Goal: Transaction & Acquisition: Purchase product/service

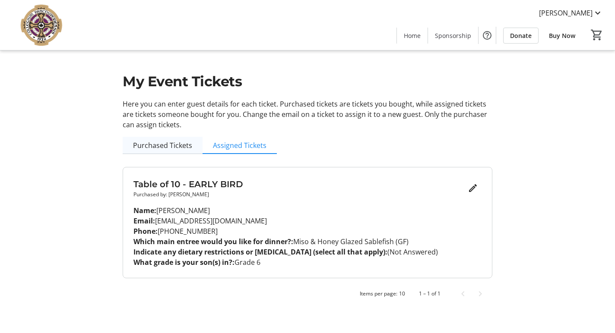
click at [160, 146] on span "Purchased Tickets" at bounding box center [162, 145] width 59 height 7
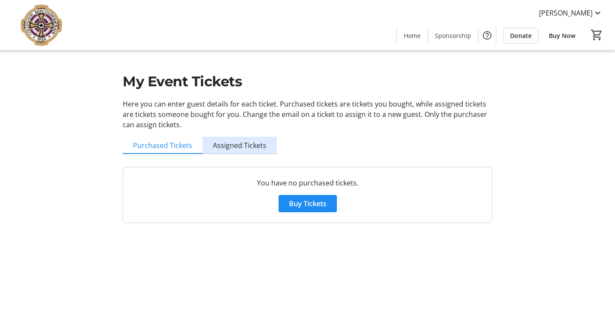
click at [243, 146] on span "Assigned Tickets" at bounding box center [240, 145] width 54 height 7
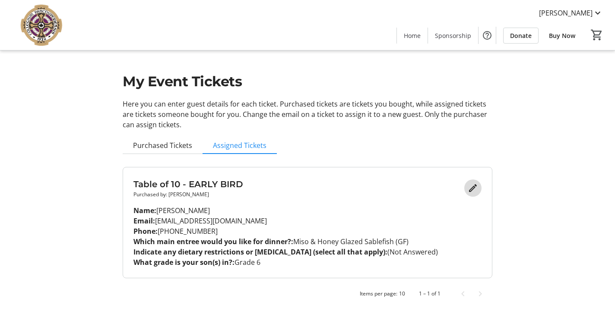
click at [475, 187] on mat-icon "Edit" at bounding box center [473, 188] width 10 height 10
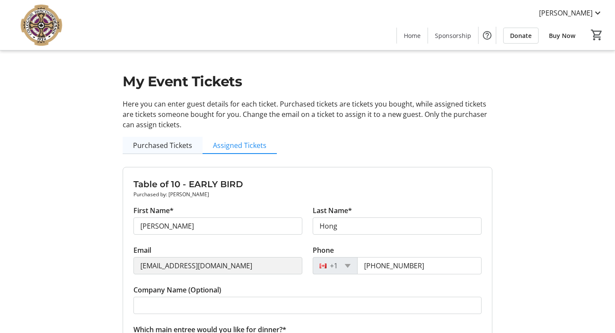
click at [173, 145] on span "Purchased Tickets" at bounding box center [162, 145] width 59 height 7
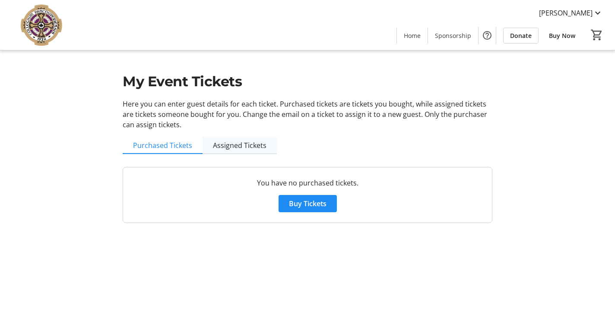
click at [231, 146] on span "Assigned Tickets" at bounding box center [240, 145] width 54 height 7
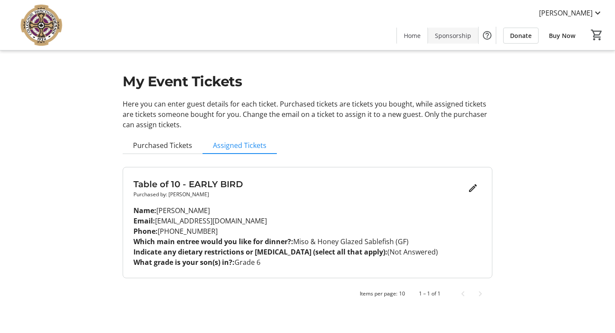
click at [445, 37] on span "Sponsorship" at bounding box center [453, 35] width 36 height 9
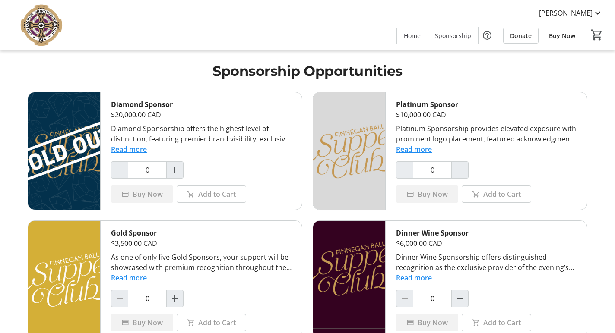
click at [558, 36] on span "Buy Now" at bounding box center [562, 35] width 26 height 9
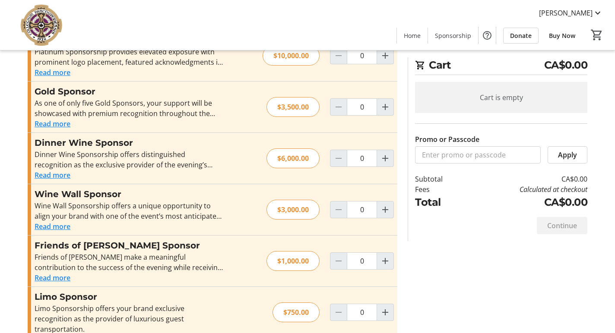
scroll to position [368, 0]
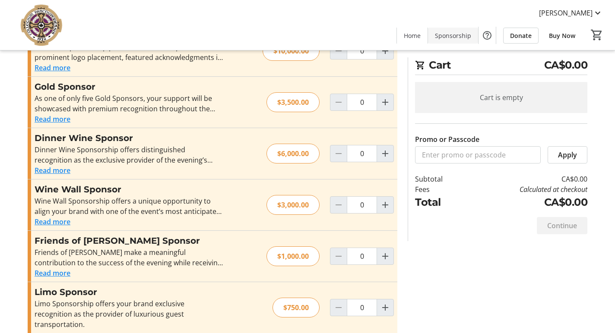
click at [452, 35] on span "Sponsorship" at bounding box center [453, 35] width 36 height 9
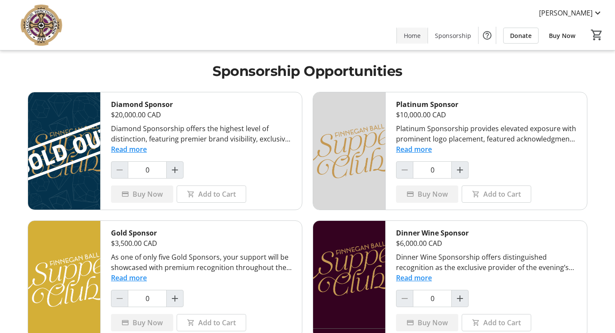
click at [415, 41] on span at bounding box center [412, 35] width 31 height 21
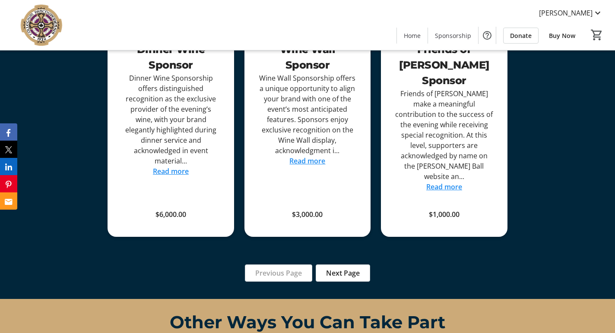
scroll to position [1372, 0]
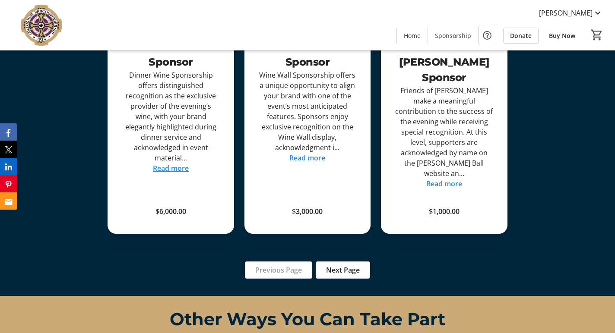
click at [318, 156] on link "Read more" at bounding box center [307, 158] width 36 height 10
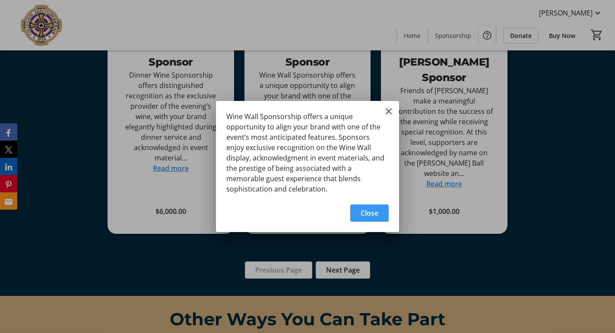
click at [386, 113] on mat-icon "Close" at bounding box center [388, 111] width 10 height 10
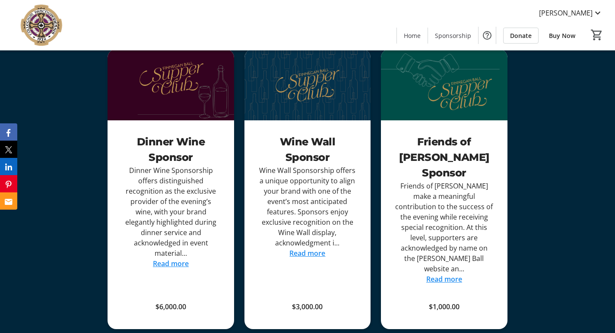
scroll to position [1087, 0]
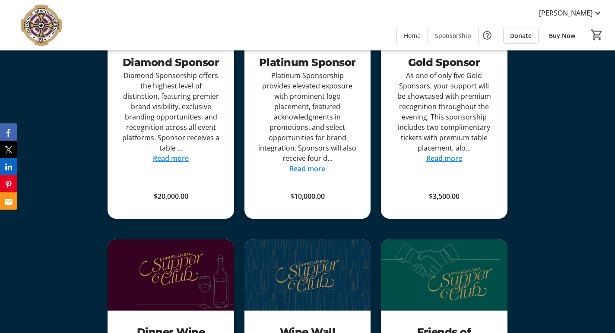
click at [182, 154] on link "Read more" at bounding box center [171, 159] width 36 height 10
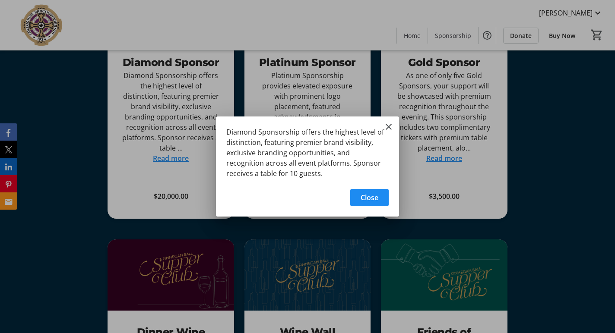
scroll to position [0, 0]
click at [390, 124] on mat-icon "Close" at bounding box center [388, 127] width 10 height 10
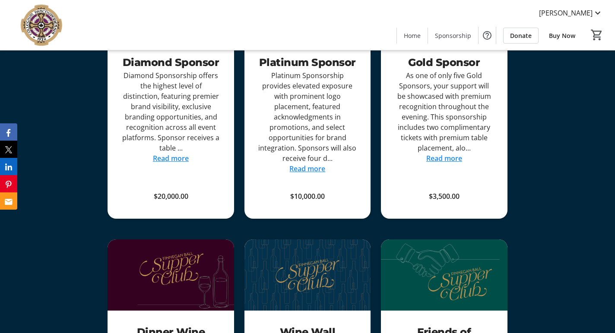
scroll to position [1087, 0]
click at [318, 168] on link "Read more" at bounding box center [307, 169] width 36 height 10
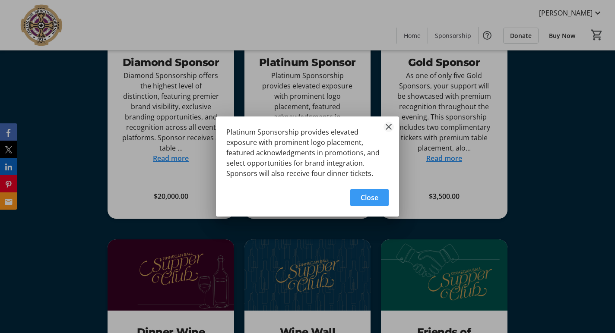
click at [392, 126] on mat-icon "Close" at bounding box center [388, 127] width 10 height 10
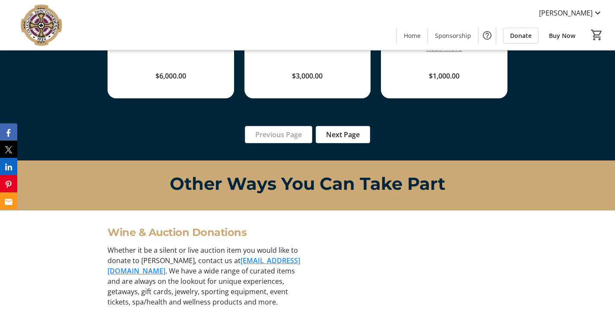
scroll to position [1539, 0]
